Goal: Task Accomplishment & Management: Manage account settings

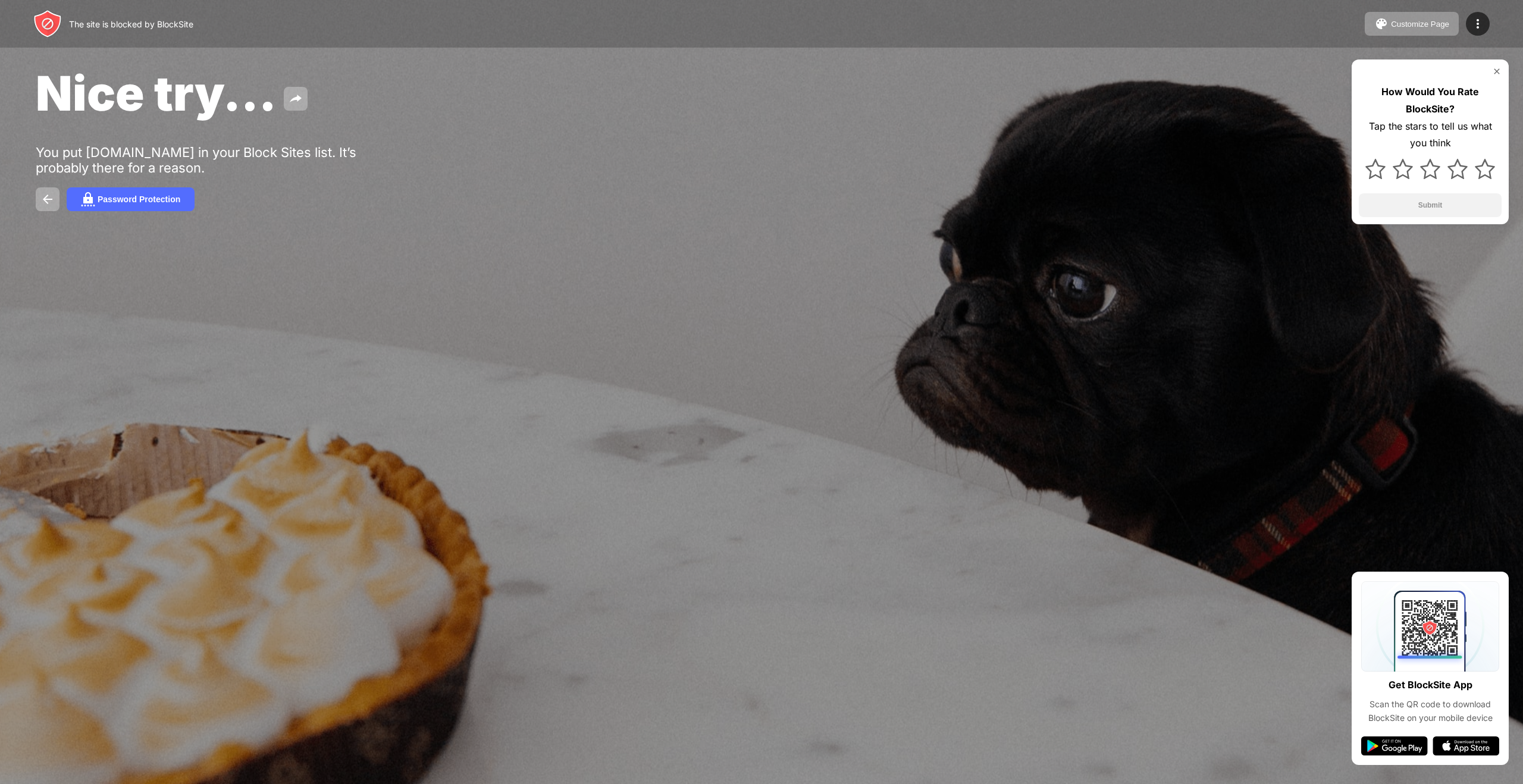
click at [1498, 69] on img at bounding box center [1497, 71] width 9 height 9
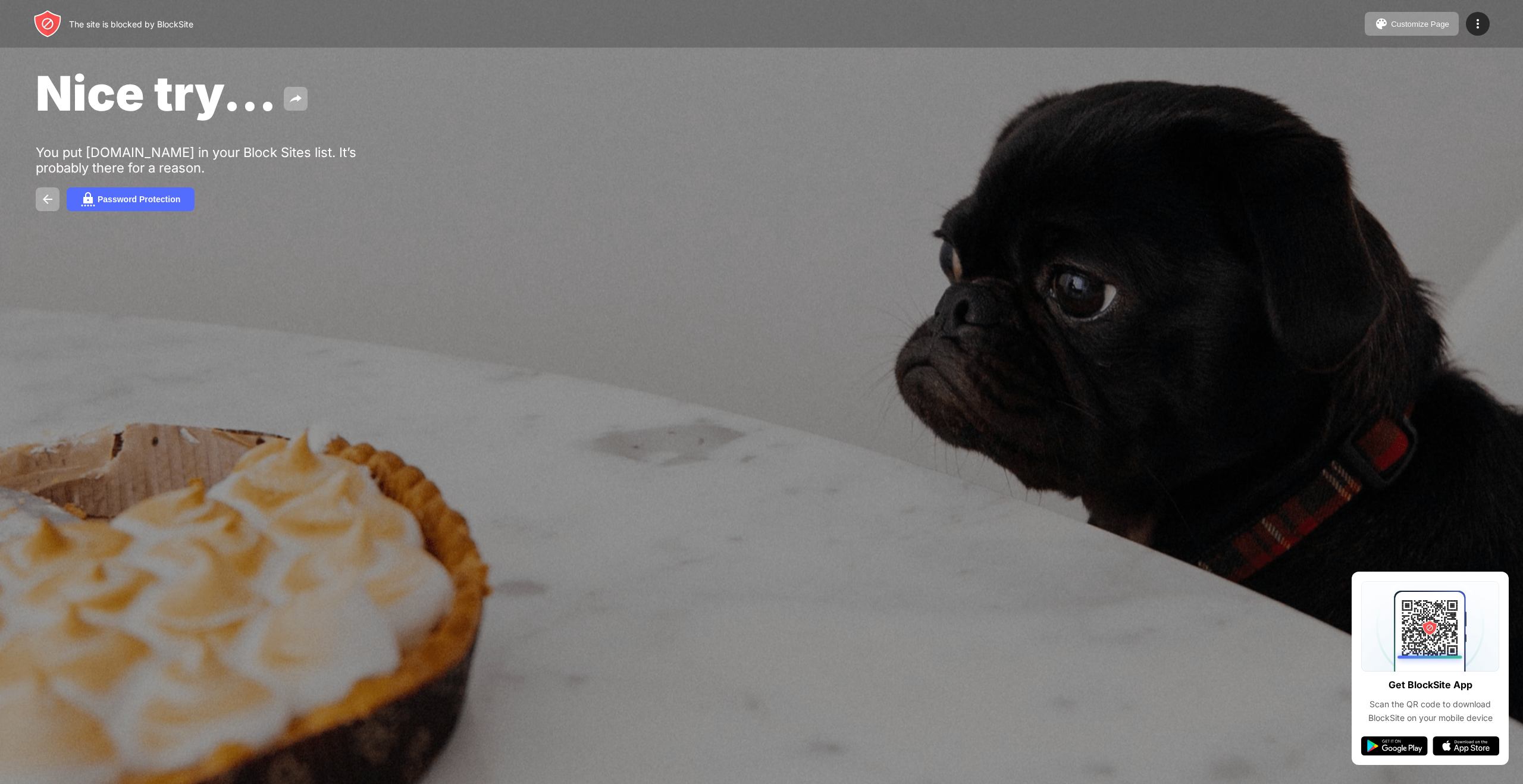
drag, startPoint x: 838, startPoint y: 249, endPoint x: 755, endPoint y: 259, distance: 83.6
click at [838, 249] on div "Nice try... You put [DOMAIN_NAME] in your Block Sites list. It’s probably there…" at bounding box center [761, 137] width 1523 height 276
click at [1484, 21] on img at bounding box center [1478, 24] width 14 height 14
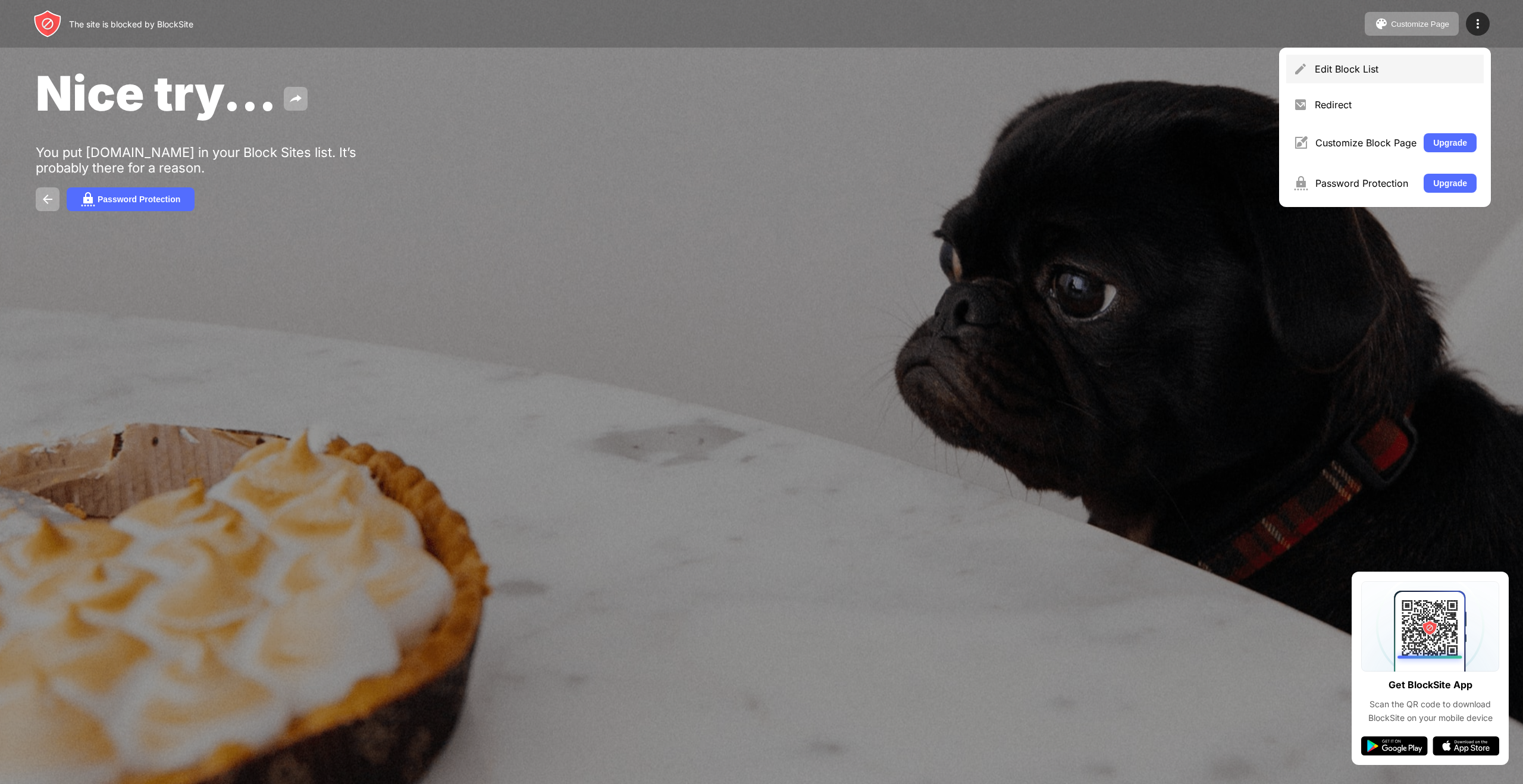
click at [1360, 67] on div "Edit Block List" at bounding box center [1395, 69] width 162 height 12
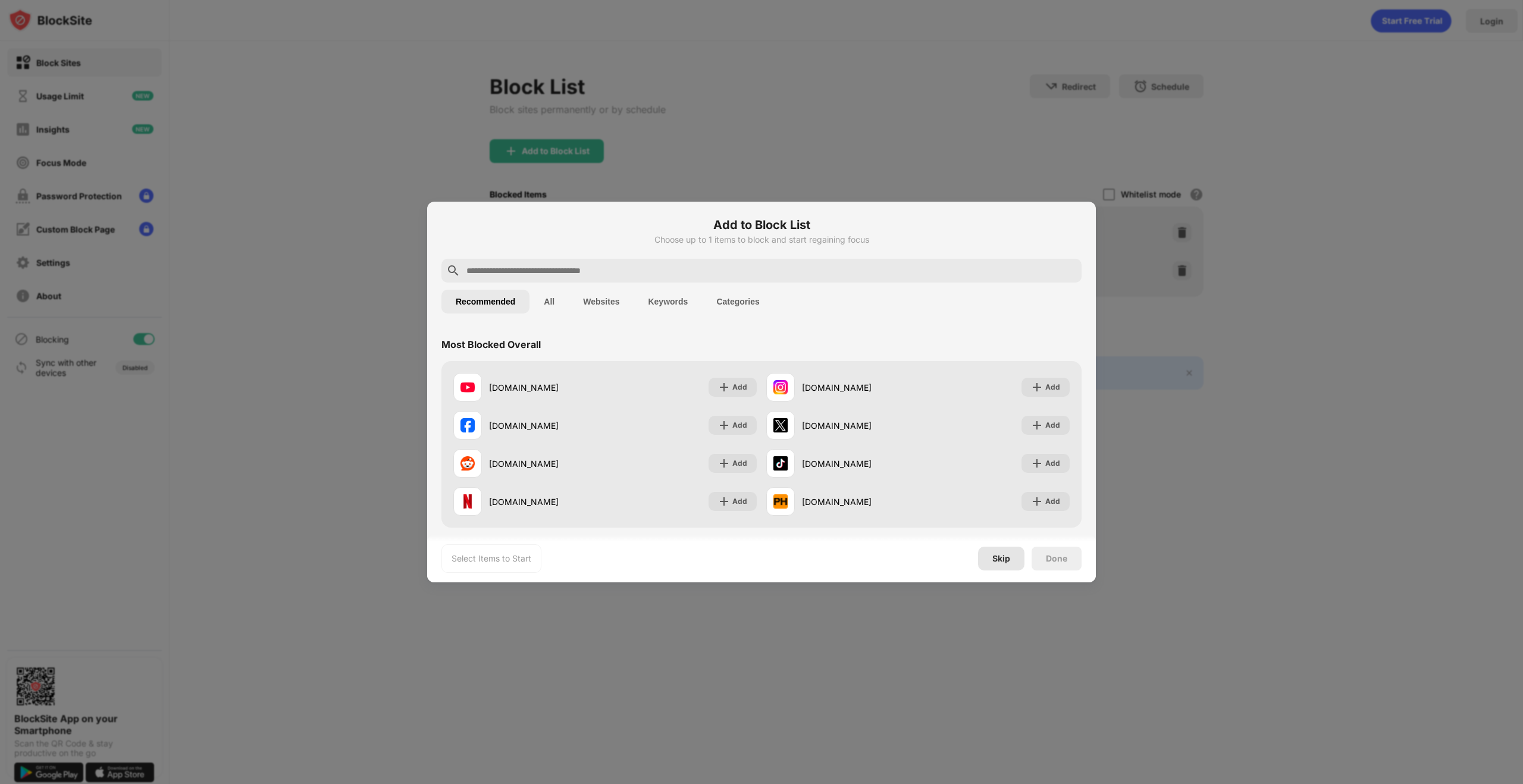
click at [994, 564] on div "Skip" at bounding box center [1001, 558] width 47 height 24
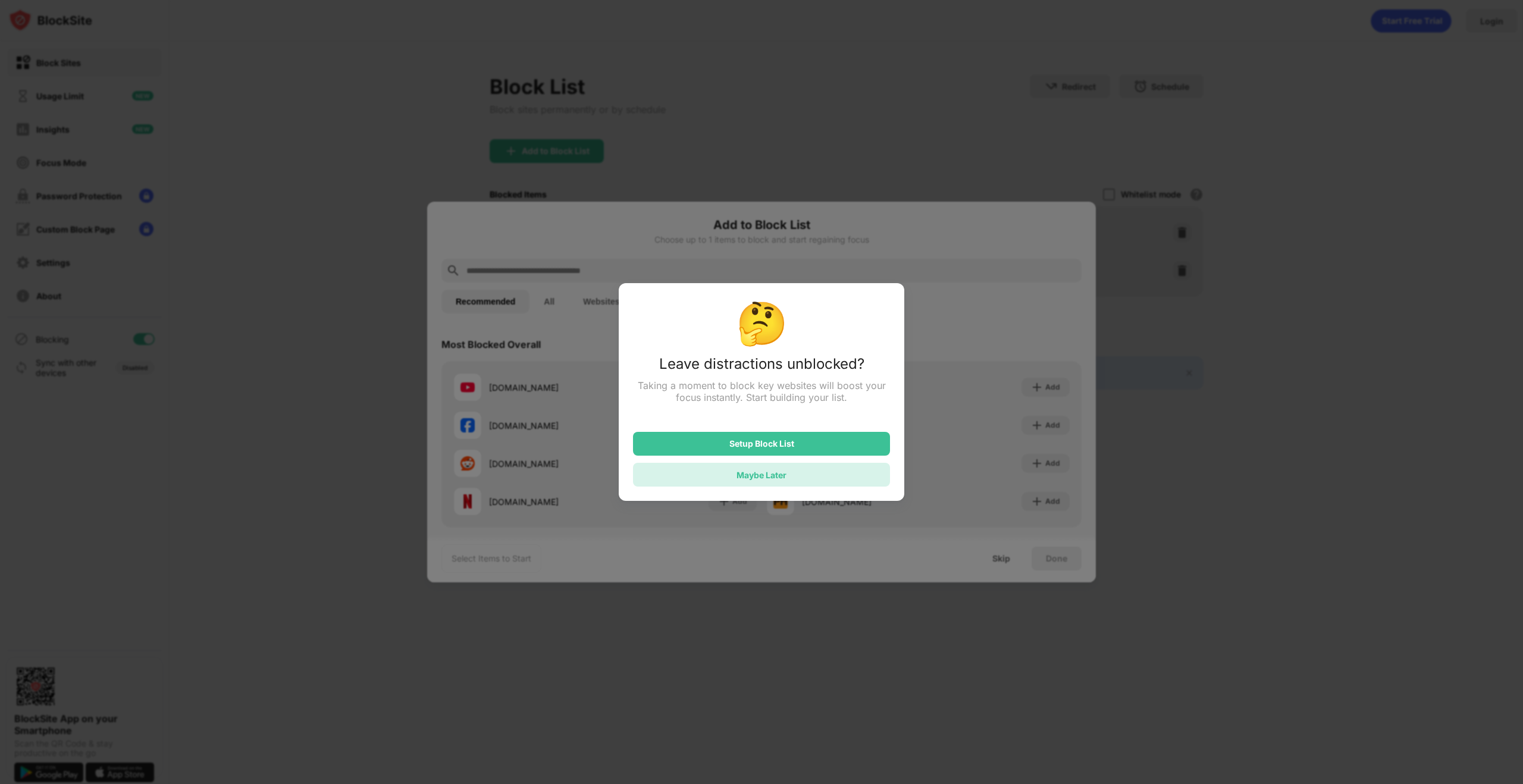
click at [750, 473] on div "Maybe Later" at bounding box center [761, 475] width 50 height 10
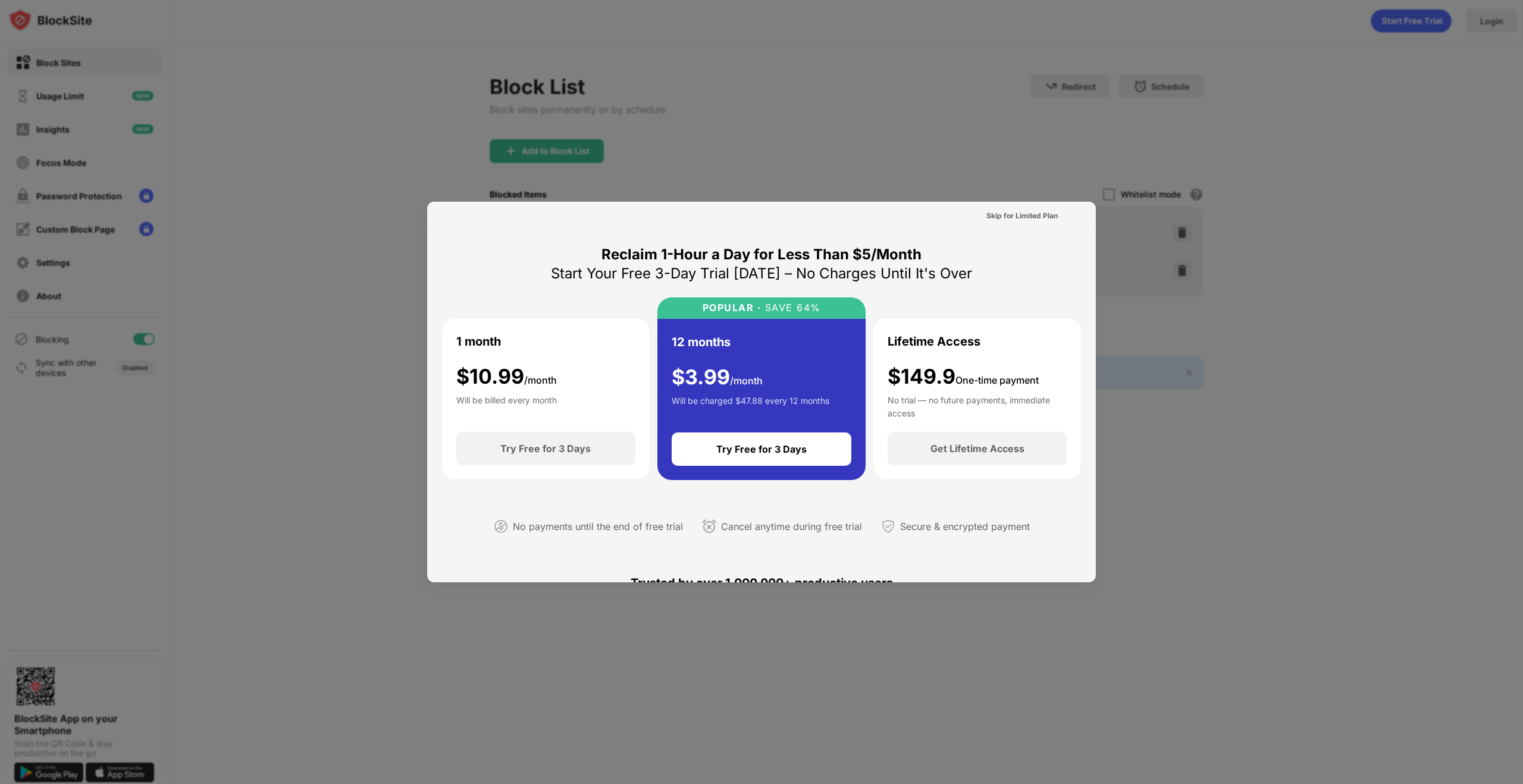
click at [1074, 185] on div at bounding box center [761, 392] width 1523 height 784
drag, startPoint x: 865, startPoint y: 137, endPoint x: 812, endPoint y: 122, distance: 55.1
click at [865, 137] on div at bounding box center [761, 392] width 1523 height 784
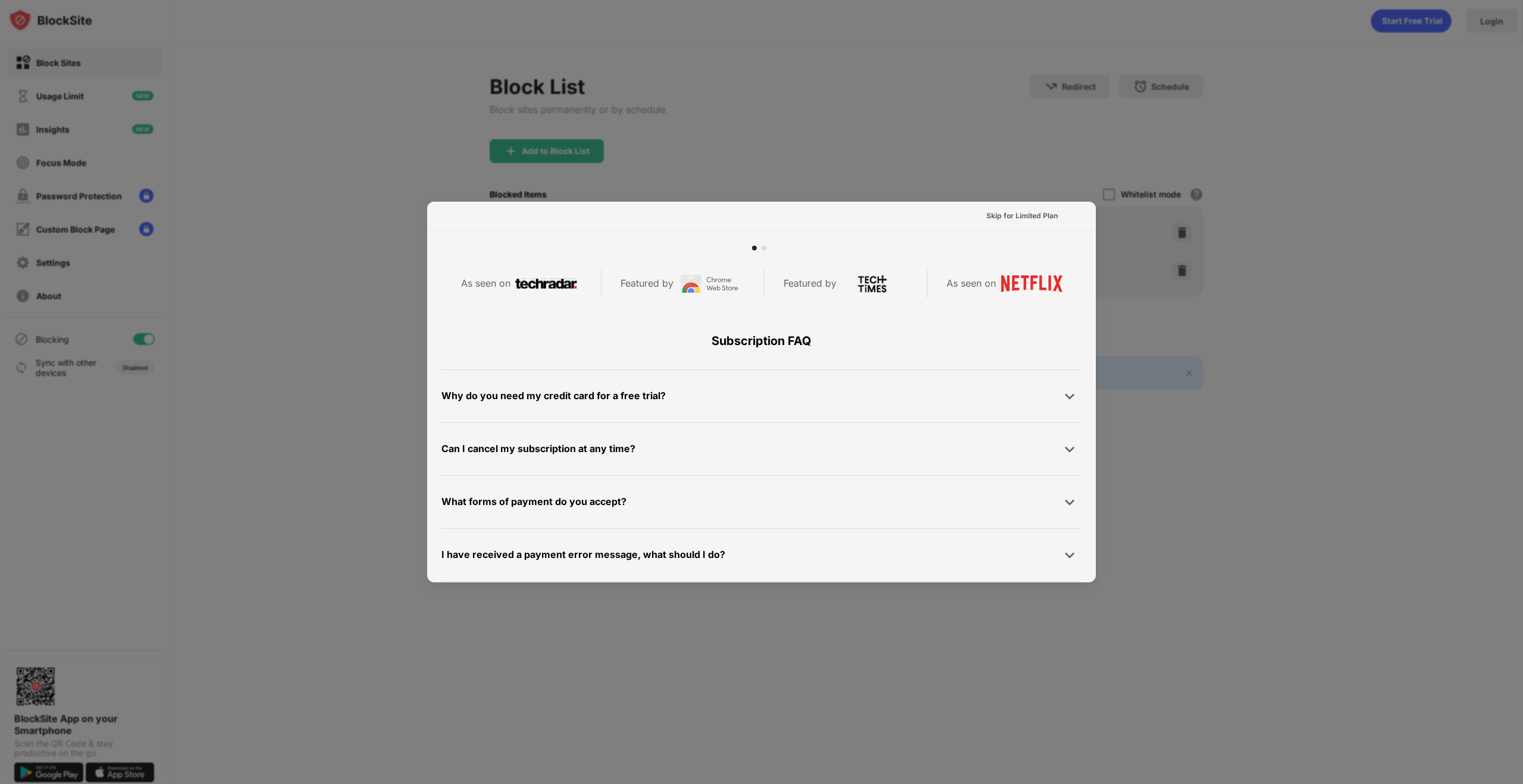
scroll to position [580, 0]
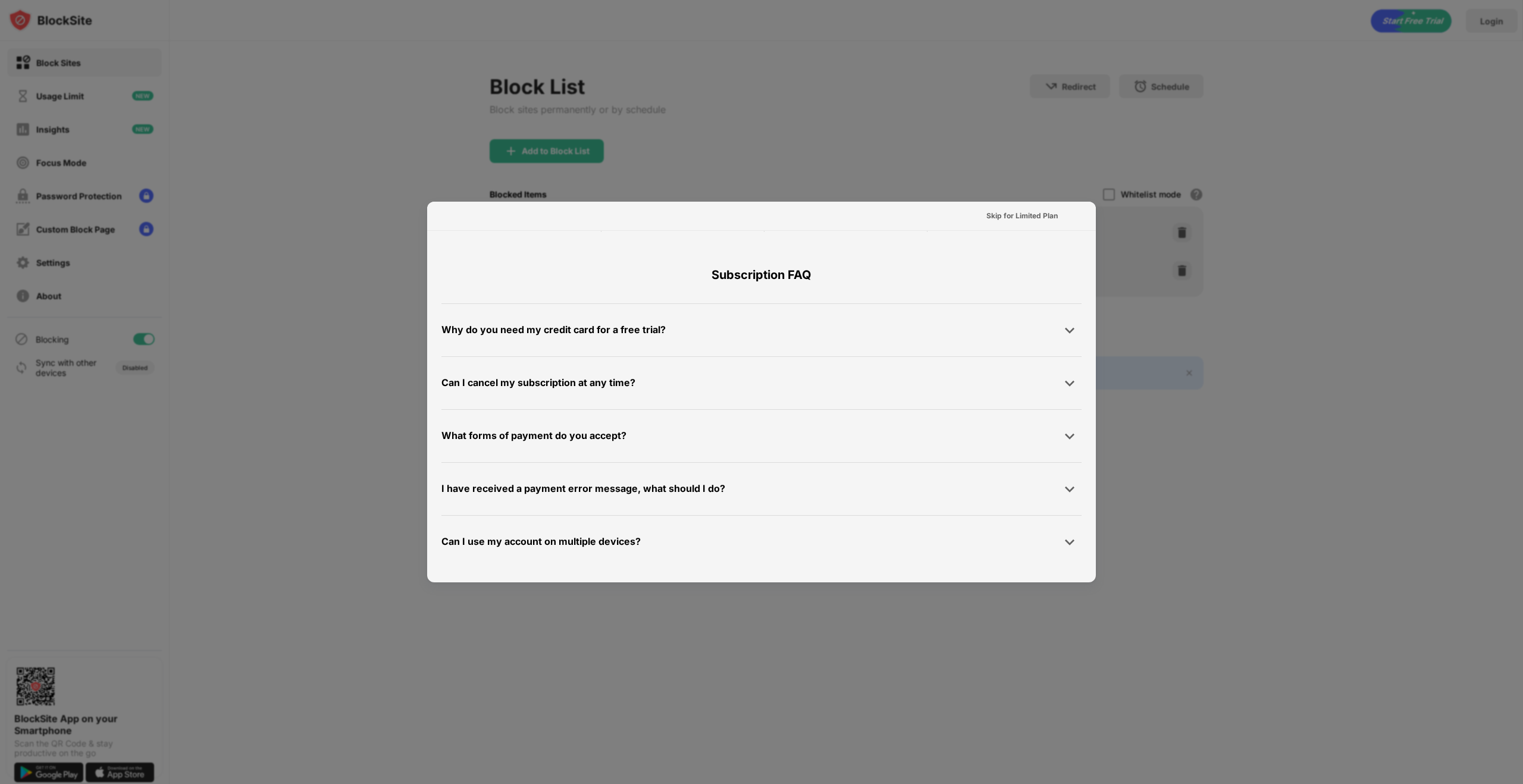
click at [300, 482] on div at bounding box center [761, 392] width 1523 height 784
click at [189, 303] on div at bounding box center [761, 392] width 1523 height 784
click at [1009, 223] on div "Skip for Limited Plan" at bounding box center [1022, 216] width 91 height 19
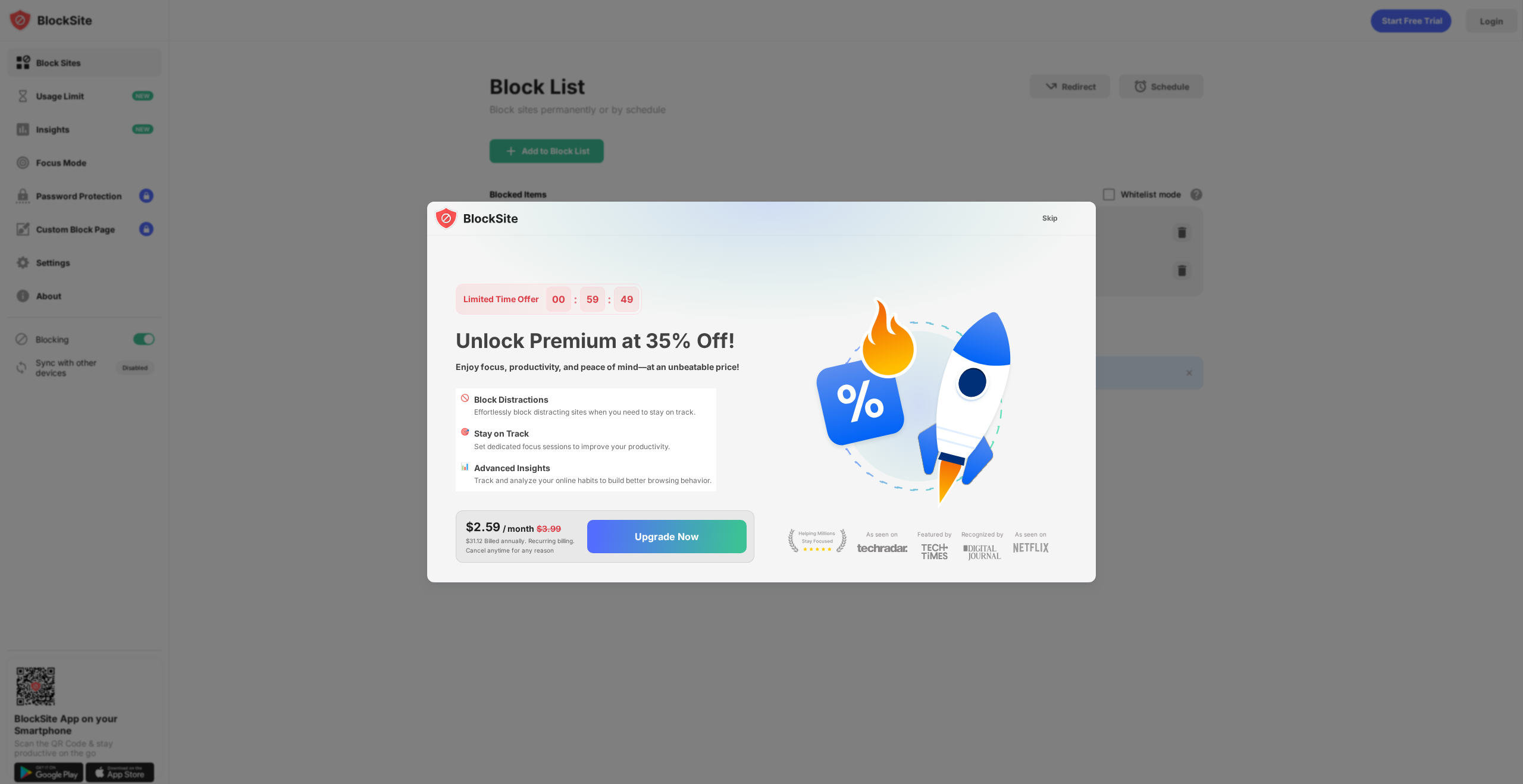
scroll to position [0, 0]
click at [1007, 221] on img at bounding box center [768, 319] width 669 height 235
click at [1046, 221] on div "Skip" at bounding box center [1050, 218] width 16 height 12
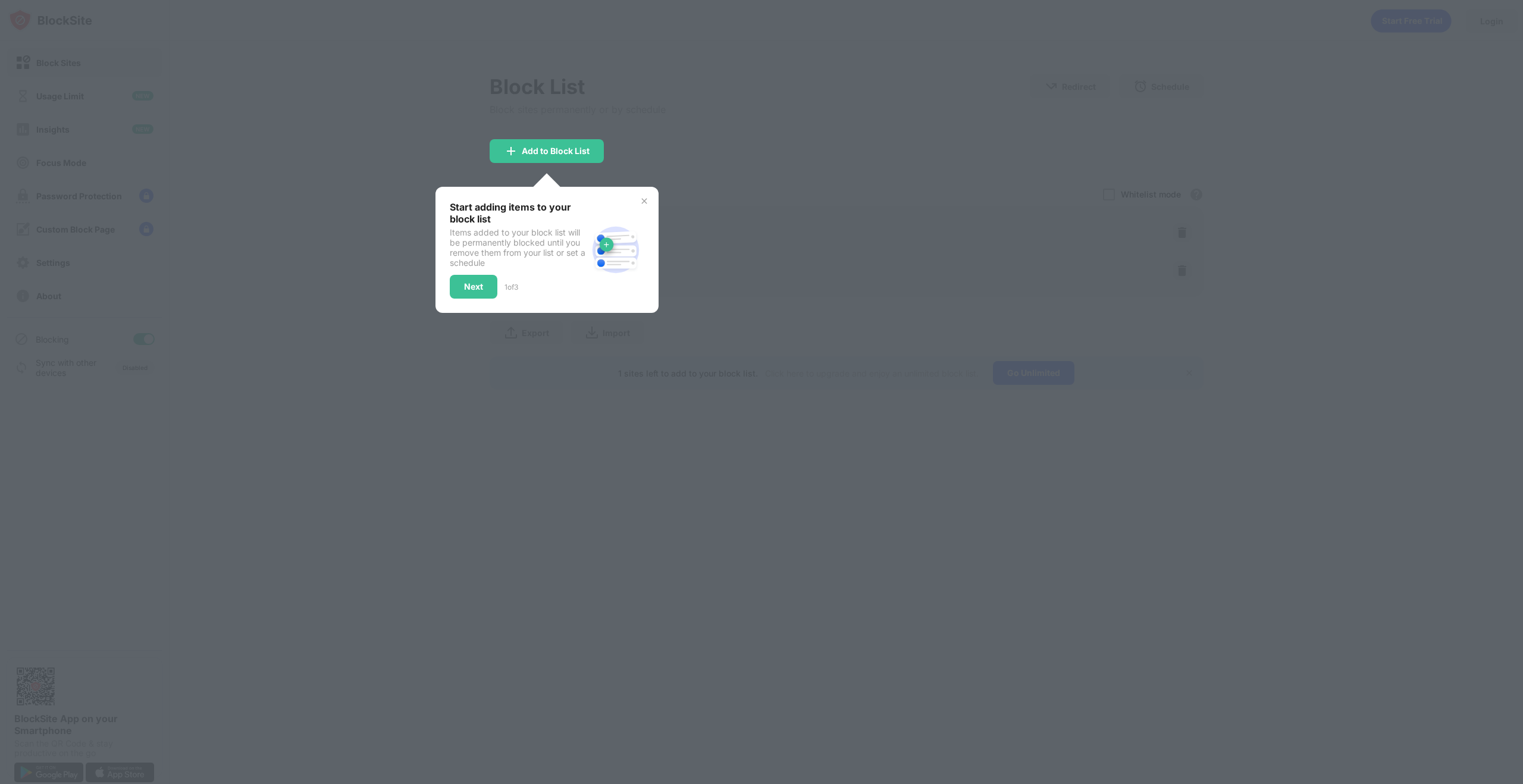
click at [438, 364] on div at bounding box center [761, 392] width 1523 height 784
drag, startPoint x: 441, startPoint y: 361, endPoint x: 450, endPoint y: 356, distance: 10.3
click at [442, 361] on div at bounding box center [761, 392] width 1523 height 784
click at [642, 204] on img at bounding box center [644, 201] width 9 height 9
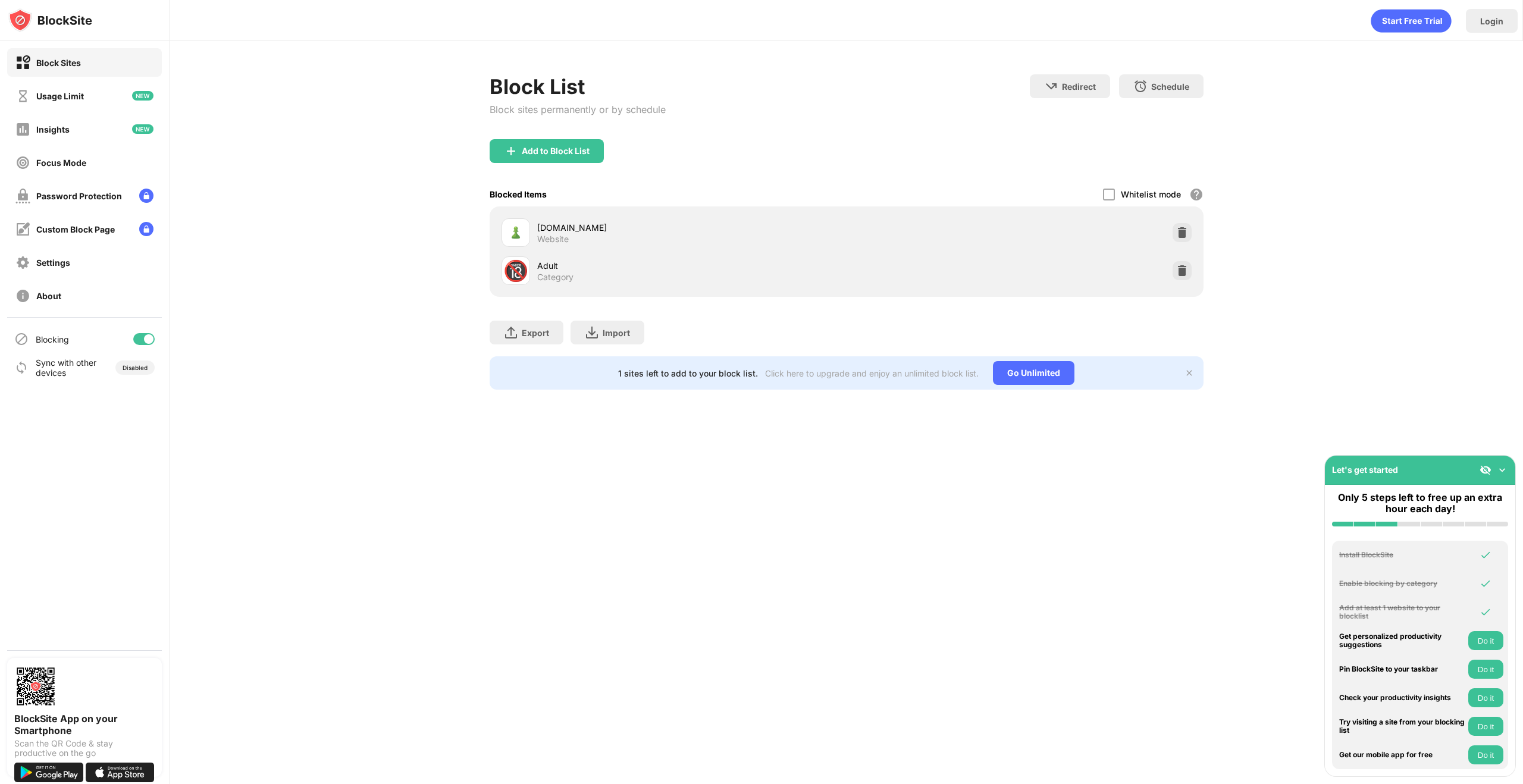
click at [651, 196] on div "Blocked Items Whitelist mode Block all websites except for those in your whitel…" at bounding box center [846, 194] width 714 height 24
click at [1178, 233] on img at bounding box center [1182, 232] width 12 height 12
